Goal: Find specific page/section: Find specific page/section

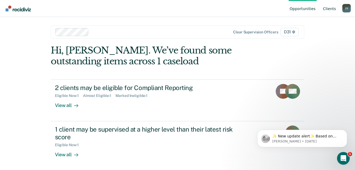
click at [330, 8] on link "Client s" at bounding box center [329, 8] width 15 height 17
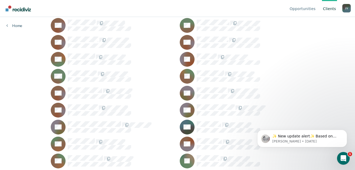
scroll to position [238, 0]
